Goal: Consume media (video, audio)

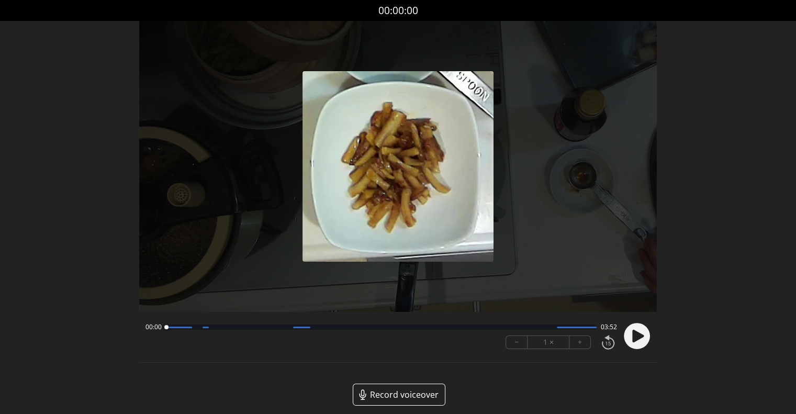
click at [480, 339] on div "00:00 03:52 − 1 × +" at bounding box center [379, 336] width 476 height 36
click at [640, 327] on circle at bounding box center [637, 336] width 26 height 26
click at [582, 344] on button "+" at bounding box center [580, 342] width 21 height 13
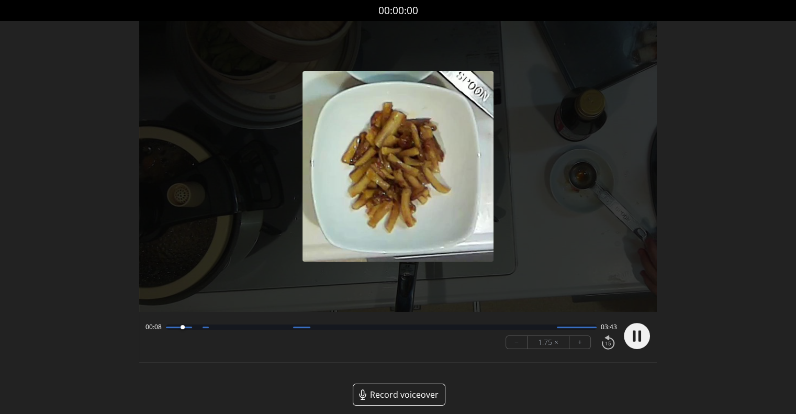
click at [581, 345] on button "+" at bounding box center [580, 342] width 21 height 13
click at [521, 343] on button "−" at bounding box center [516, 342] width 21 height 13
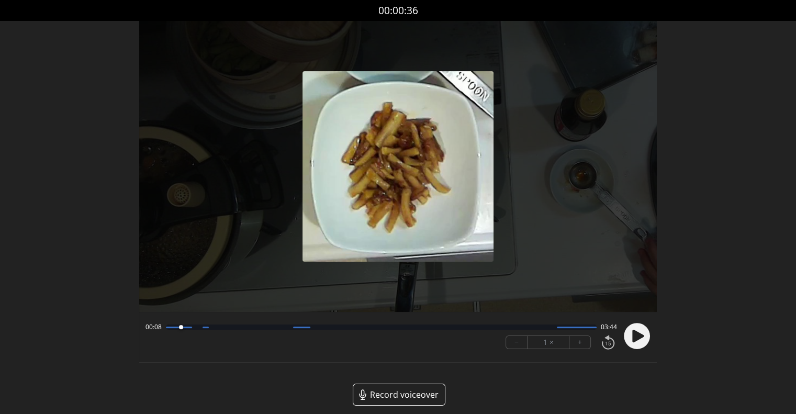
drag, startPoint x: 193, startPoint y: 329, endPoint x: 182, endPoint y: 328, distance: 11.5
click at [182, 328] on div at bounding box center [181, 327] width 4 height 4
drag, startPoint x: 195, startPoint y: 327, endPoint x: 174, endPoint y: 328, distance: 21.5
click at [174, 328] on div at bounding box center [174, 327] width 4 height 4
click at [438, 345] on div "00:13 03:39 − 1 × +" at bounding box center [379, 336] width 476 height 36
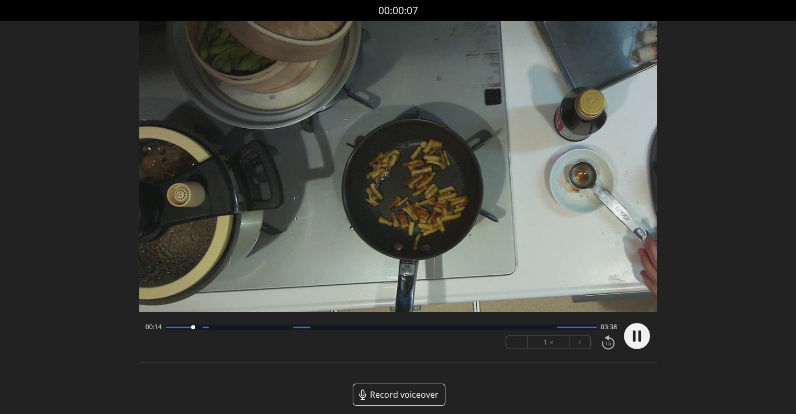
click at [636, 340] on circle at bounding box center [637, 336] width 26 height 26
click at [754, 190] on div "Discard Recording? You will not be able to recover this once discarded. Cancel …" at bounding box center [398, 211] width 796 height 423
click at [632, 337] on circle at bounding box center [637, 336] width 26 height 26
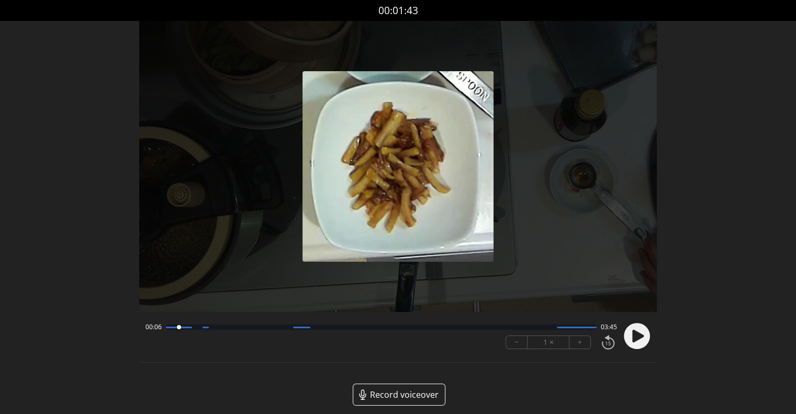
drag, startPoint x: 196, startPoint y: 327, endPoint x: 179, endPoint y: 329, distance: 17.4
click at [179, 329] on div at bounding box center [179, 327] width 14 height 14
drag, startPoint x: 187, startPoint y: 326, endPoint x: 174, endPoint y: 327, distance: 13.6
click at [174, 327] on div at bounding box center [175, 327] width 4 height 4
drag, startPoint x: 189, startPoint y: 326, endPoint x: 173, endPoint y: 326, distance: 15.2
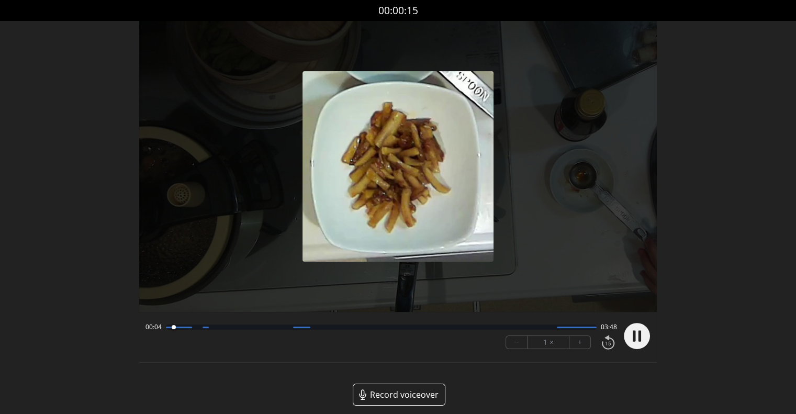
click at [173, 326] on div at bounding box center [174, 327] width 14 height 14
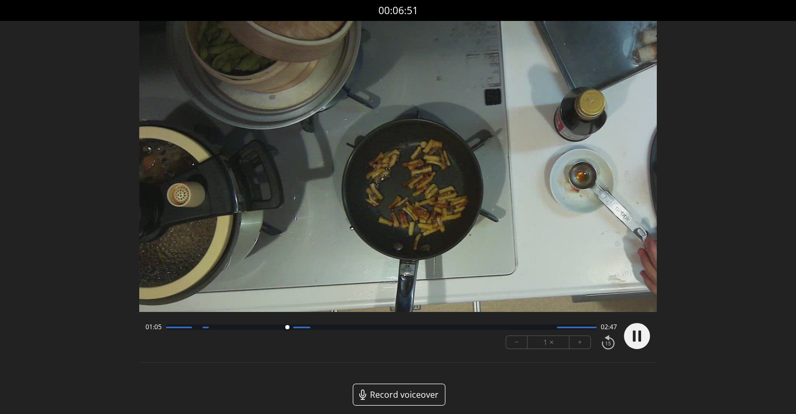
click at [583, 339] on button "+" at bounding box center [580, 342] width 21 height 13
click at [522, 343] on button "−" at bounding box center [516, 342] width 21 height 13
click at [585, 341] on button "+" at bounding box center [580, 342] width 21 height 13
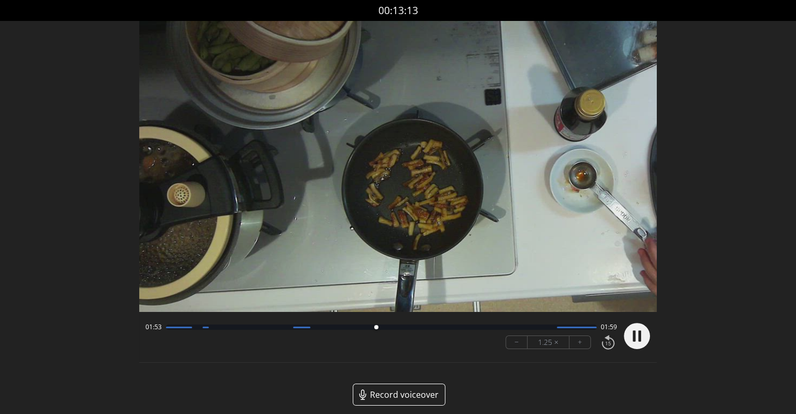
click at [585, 341] on button "+" at bounding box center [580, 342] width 21 height 13
